Goal: Information Seeking & Learning: Learn about a topic

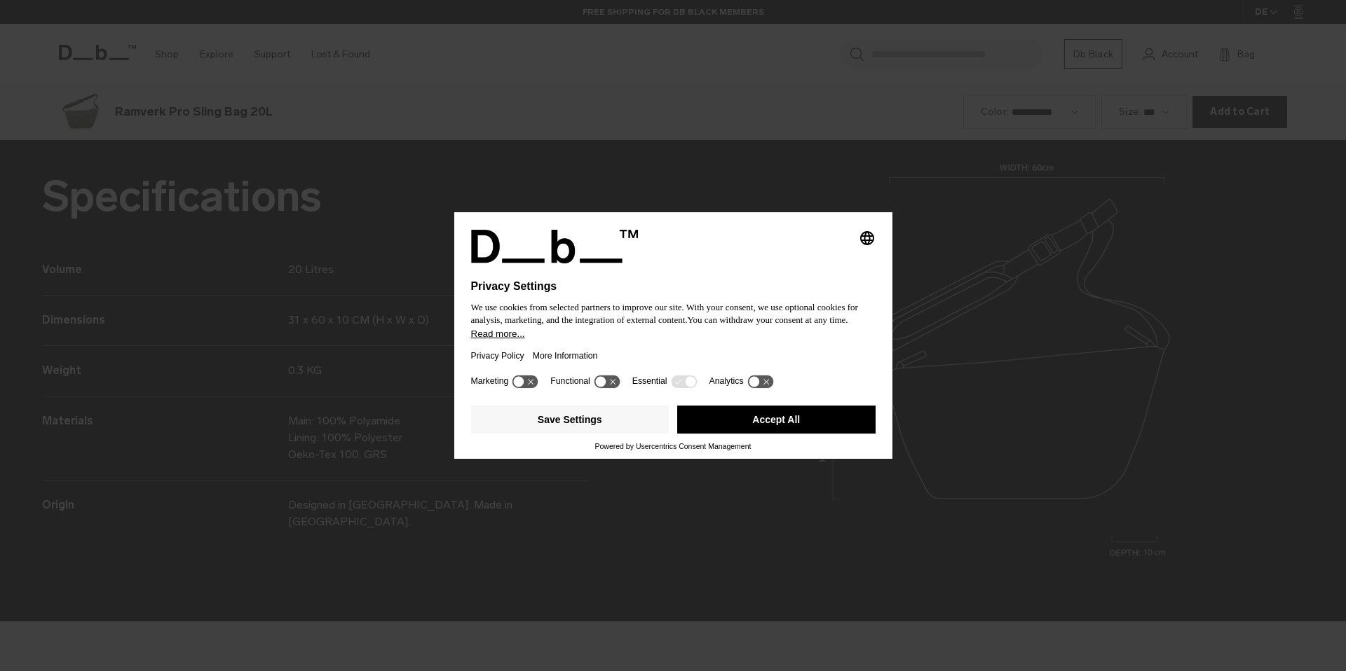
scroll to position [2014, 0]
